Goal: Information Seeking & Learning: Learn about a topic

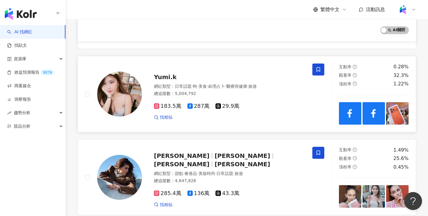
click at [166, 73] on span "Yumi.k" at bounding box center [165, 76] width 23 height 7
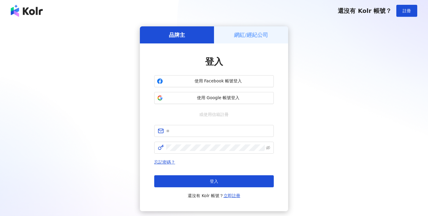
click at [238, 89] on div "使用 Facebook 帳號登入 使用 Google 帳號登入" at bounding box center [214, 89] width 120 height 29
click at [238, 95] on span "使用 Google 帳號登入" at bounding box center [218, 98] width 106 height 6
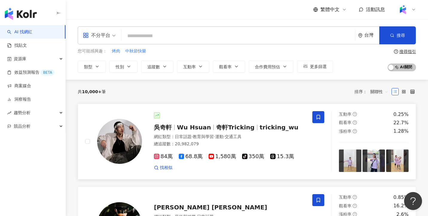
click at [198, 130] on span "Wu Hsuan" at bounding box center [194, 126] width 34 height 7
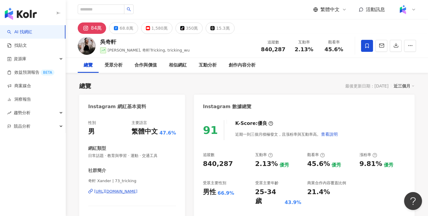
click at [177, 50] on div "吳奇軒 Wu Hsuan, 奇軒Tricking, tricking_wu 追蹤數 840,287 互動率 2.13% 觀看率 45.6%" at bounding box center [247, 46] width 362 height 24
drag, startPoint x: 108, startPoint y: 50, endPoint x: 178, endPoint y: 52, distance: 70.6
click at [178, 52] on div "吳奇軒 Wu Hsuan, 奇軒Tricking, tricking_wu 追蹤數 840,287 互動率 2.13% 觀看率 45.6%" at bounding box center [247, 46] width 362 height 24
click at [160, 48] on span "Wu Hsuan, 奇軒Tricking, tricking_wu" at bounding box center [149, 50] width 82 height 4
drag, startPoint x: 173, startPoint y: 51, endPoint x: 109, endPoint y: 50, distance: 64.6
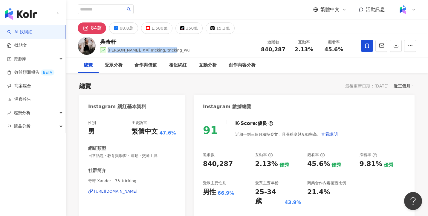
click at [108, 50] on span "Wu Hsuan, 奇軒Tricking, tricking_wu" at bounding box center [149, 50] width 82 height 4
click at [124, 52] on span "Wu Hsuan, 奇軒Tricking, tricking_wu" at bounding box center [149, 50] width 82 height 4
drag, startPoint x: 108, startPoint y: 50, endPoint x: 183, endPoint y: 54, distance: 75.4
click at [183, 54] on div "吳奇軒 Wu Hsuan, 奇軒Tricking, tricking_wu 追蹤數 840,287 互動率 2.13% 觀看率 45.6%" at bounding box center [247, 46] width 362 height 24
click at [171, 52] on span "Wu Hsuan, 奇軒Tricking, tricking_wu" at bounding box center [149, 50] width 82 height 4
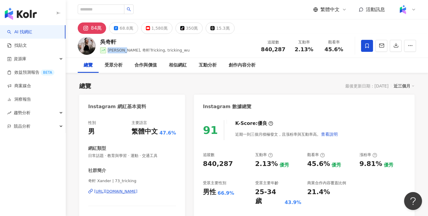
drag, startPoint x: 109, startPoint y: 50, endPoint x: 126, endPoint y: 49, distance: 17.6
click at [126, 49] on span "Wu Hsuan, 奇軒Tricking, tricking_wu" at bounding box center [149, 50] width 82 height 4
copy span "Wu Hsuan"
click at [162, 50] on span "Wu Hsuan, 奇軒Tricking, tricking_wu" at bounding box center [149, 50] width 82 height 4
click at [171, 49] on span "Wu Hsuan, 奇軒Tricking, tricking_wu" at bounding box center [149, 50] width 82 height 4
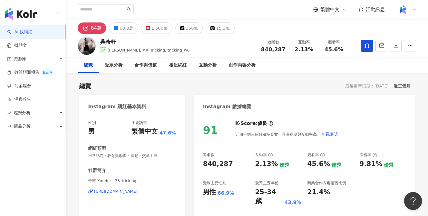
click at [167, 50] on span "Wu Hsuan, 奇軒Tricking, tricking_wu" at bounding box center [149, 50] width 82 height 4
click at [178, 49] on div "吳奇軒 Wu Hsuan, 奇軒Tricking, tricking_wu 追蹤數 840,287 互動率 2.13% 觀看率 45.6%" at bounding box center [247, 46] width 362 height 24
drag, startPoint x: 108, startPoint y: 50, endPoint x: 151, endPoint y: 50, distance: 42.5
click at [151, 50] on span "Wu Hsuan, 奇軒Tricking, tricking_wu" at bounding box center [149, 50] width 82 height 4
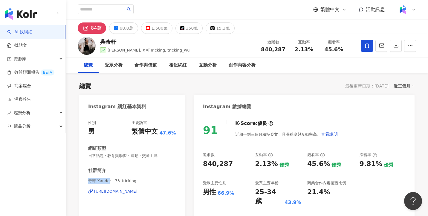
drag, startPoint x: 89, startPoint y: 181, endPoint x: 108, endPoint y: 180, distance: 18.5
click at [108, 180] on span "奇軒 Xander | 73_tricking" at bounding box center [132, 180] width 88 height 5
click at [112, 181] on span "奇軒 Xander | 73_tricking" at bounding box center [132, 180] width 88 height 5
click at [126, 28] on div "68.8萬" at bounding box center [126, 28] width 13 height 8
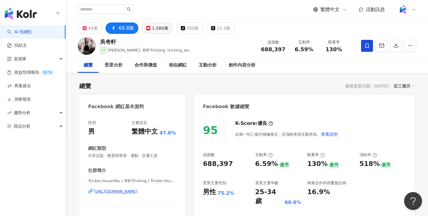
click at [154, 29] on div "1,580萬" at bounding box center [160, 28] width 16 height 8
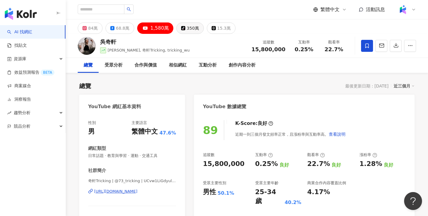
click at [187, 29] on div "350萬" at bounding box center [193, 28] width 12 height 8
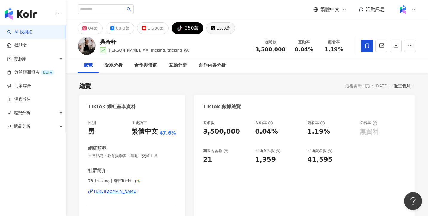
click at [221, 28] on div "15.3萬" at bounding box center [223, 28] width 13 height 8
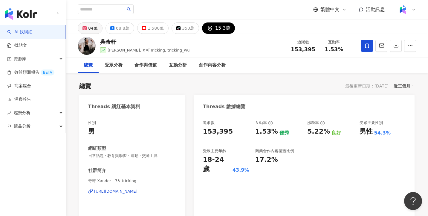
click at [93, 27] on div "84萬" at bounding box center [93, 28] width 10 height 8
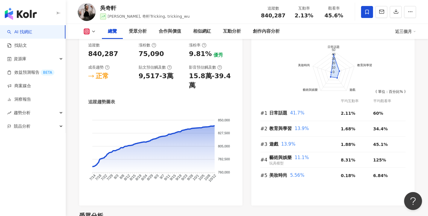
scroll to position [315, 0]
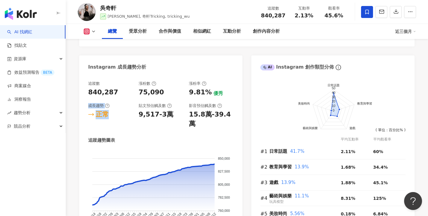
drag, startPoint x: 90, startPoint y: 105, endPoint x: 114, endPoint y: 116, distance: 26.7
click at [115, 116] on div "成長趨勢 正常" at bounding box center [110, 115] width 45 height 25
click at [120, 16] on span "Wu Hsuan, 奇軒Tricking, tricking_wu" at bounding box center [149, 16] width 82 height 4
click at [128, 97] on div "追蹤數 840,287 漲粉數 75,090 漲粉率 9.81% 優秀 成長趨勢 正常 貼文預估觸及數 9,517-3萬 影音預估觸及數 15.8萬-39.4萬" at bounding box center [160, 105] width 145 height 48
click at [92, 32] on icon at bounding box center [93, 31] width 5 height 5
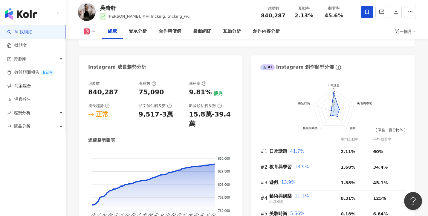
click at [123, 15] on span "Wu Hsuan, 奇軒Tricking, tricking_wu" at bounding box center [149, 16] width 82 height 4
click at [129, 59] on div "Instagram 成長趨勢分析" at bounding box center [160, 64] width 163 height 19
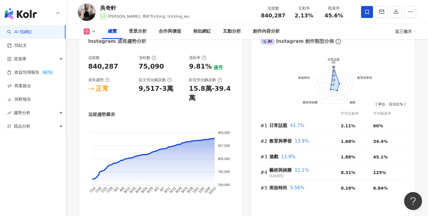
scroll to position [349, 0]
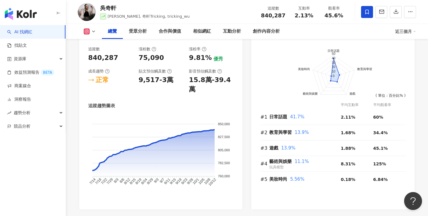
click at [119, 16] on span "Wu Hsuan, 奇軒Tricking, tricking_wu" at bounding box center [149, 16] width 82 height 4
